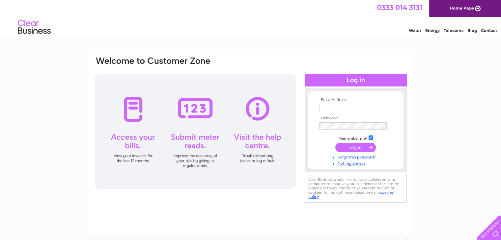
type input "[EMAIL_ADDRESS][DOMAIN_NAME]"
click at [352, 149] on input "submit" at bounding box center [355, 147] width 40 height 9
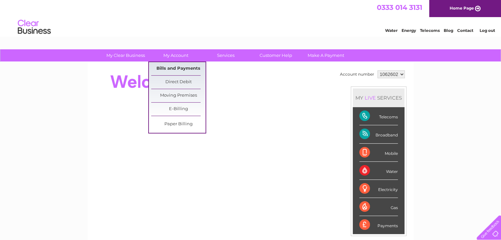
click at [181, 68] on link "Bills and Payments" at bounding box center [178, 68] width 54 height 13
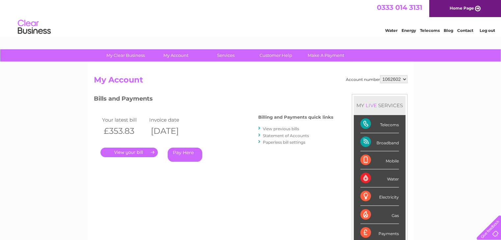
click at [142, 151] on link "." at bounding box center [128, 153] width 57 height 10
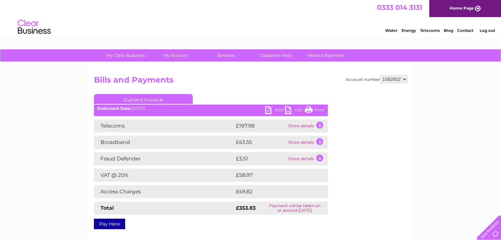
click at [274, 110] on link "PDF" at bounding box center [275, 111] width 20 height 10
